Goal: Transaction & Acquisition: Purchase product/service

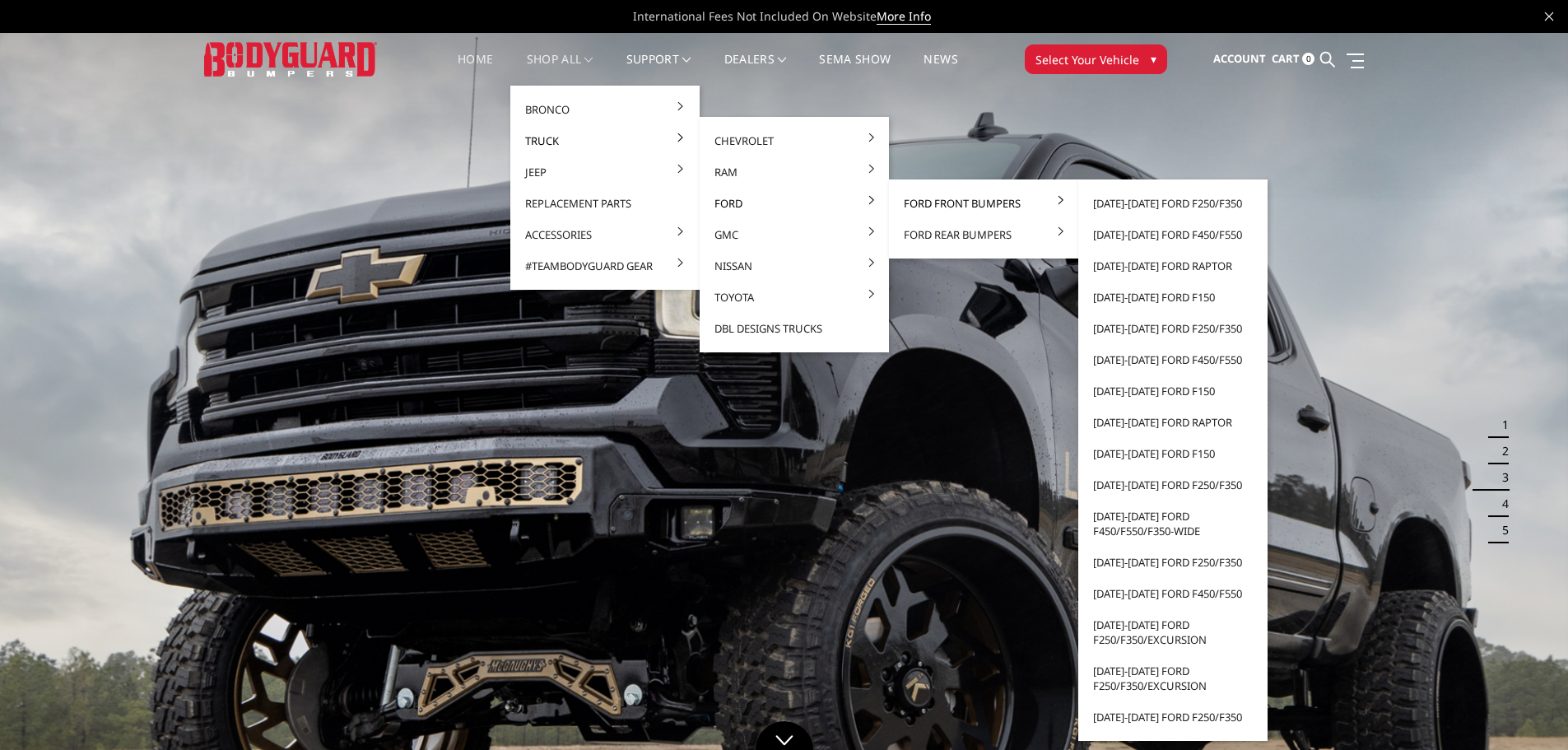
click at [973, 205] on link "Ford Front Bumpers" at bounding box center [983, 204] width 176 height 31
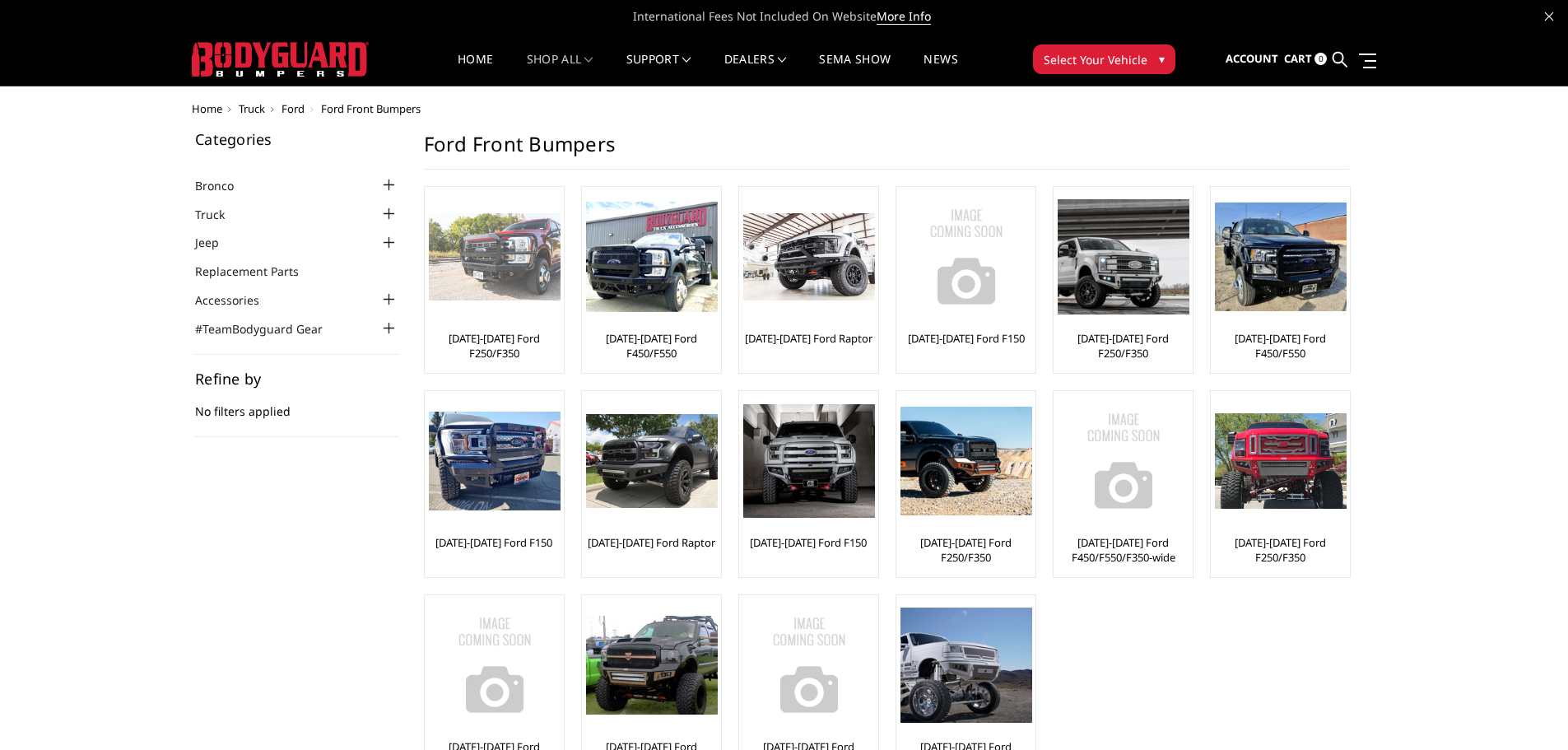
click at [493, 341] on link "[DATE]-[DATE] Ford F250/F350" at bounding box center [494, 346] width 131 height 29
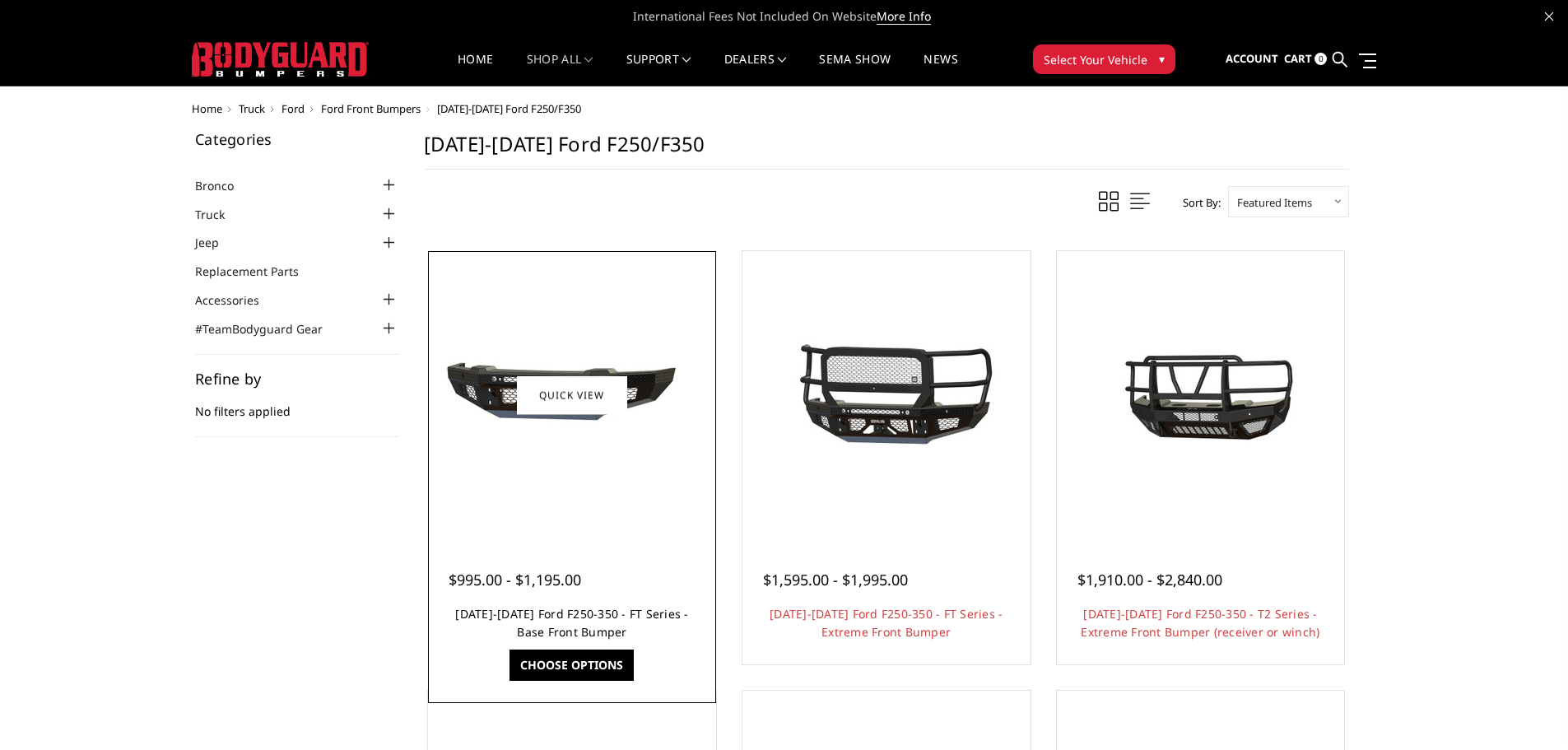
click at [526, 611] on link "2023-2025 Ford F250-350 - FT Series - Base Front Bumper" at bounding box center [571, 623] width 233 height 34
